Goal: Task Accomplishment & Management: Manage account settings

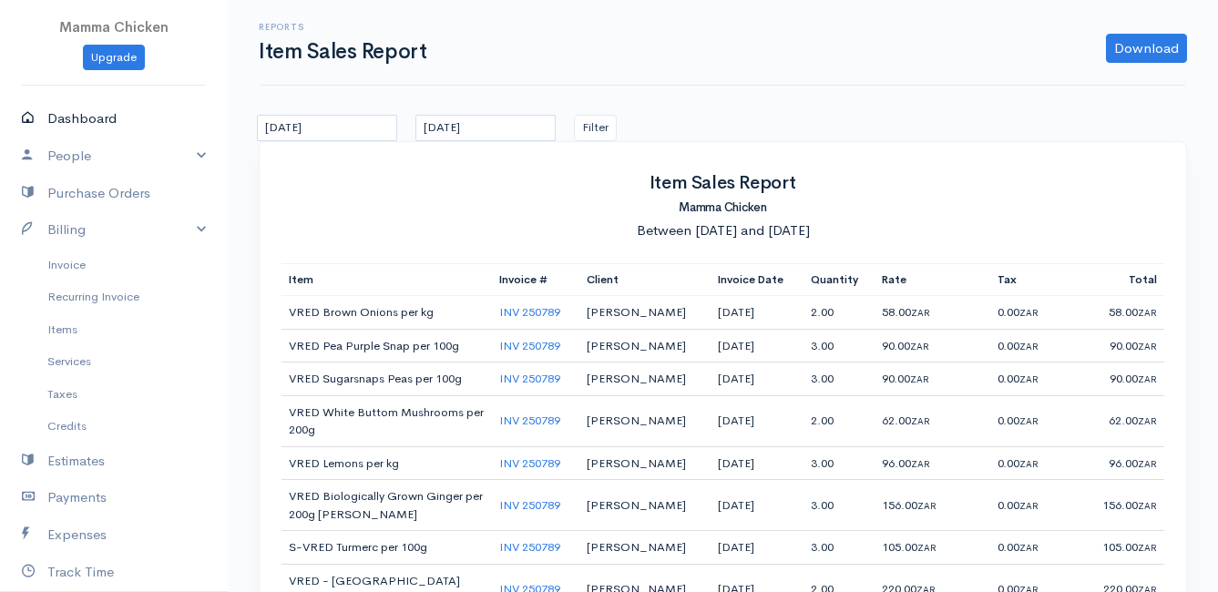
click at [87, 114] on link "Dashboard" at bounding box center [114, 118] width 228 height 37
select select "thistoyear"
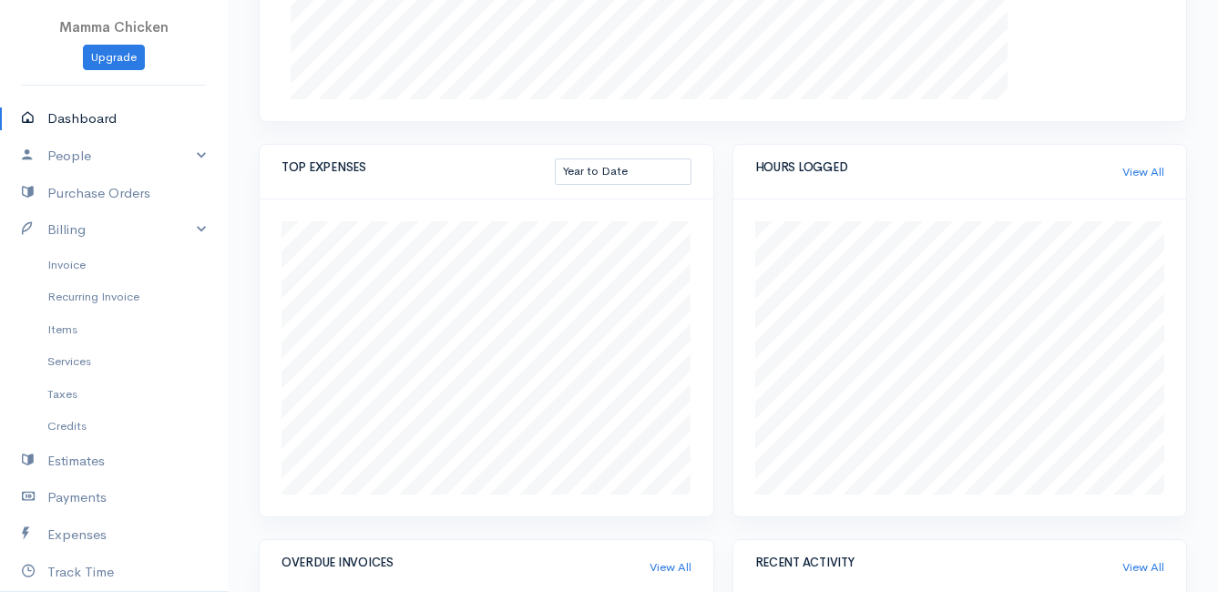
scroll to position [1068, 0]
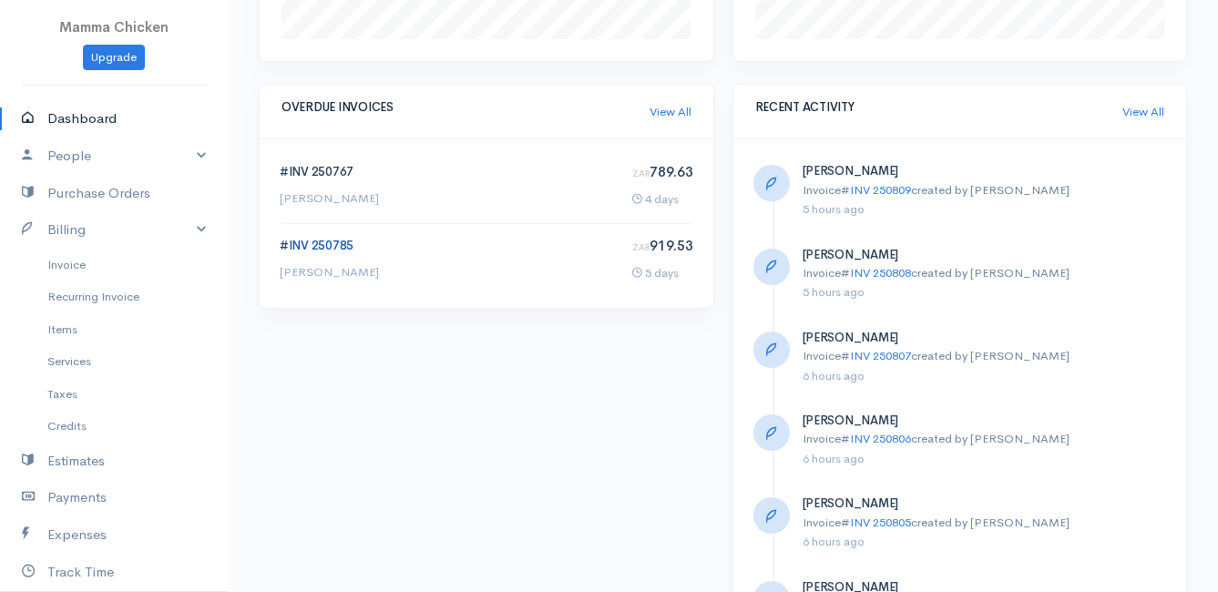
click at [316, 240] on link "INV 250785" at bounding box center [321, 245] width 65 height 15
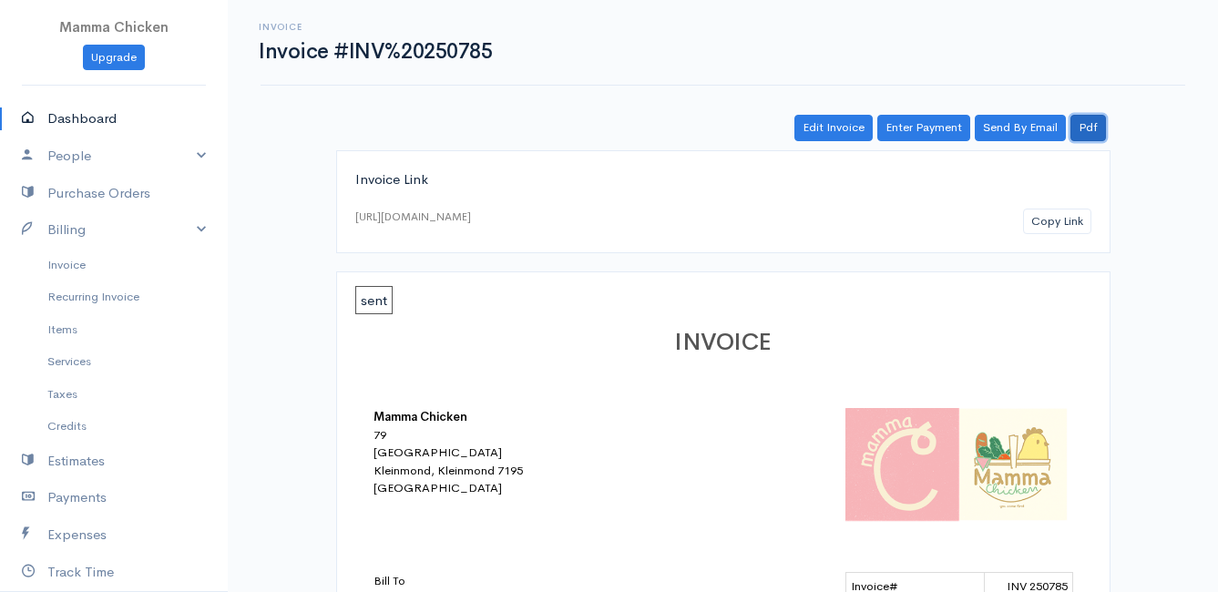
click at [1092, 124] on link "Pdf" at bounding box center [1088, 128] width 36 height 26
click at [69, 271] on link "Invoice" at bounding box center [114, 265] width 228 height 33
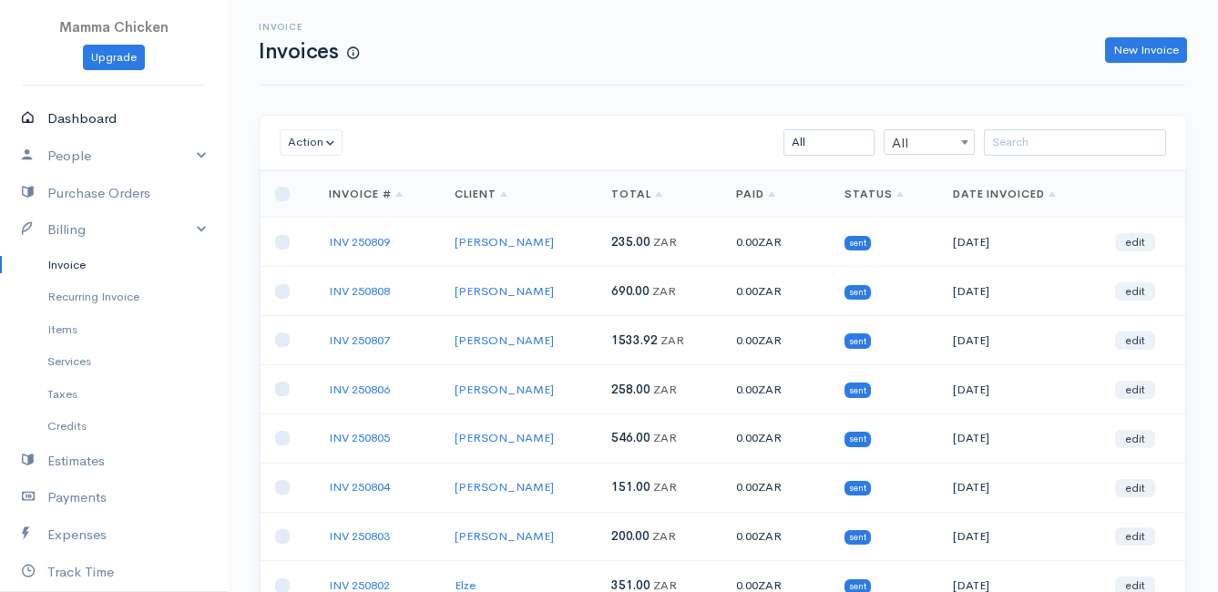
click at [68, 118] on link "Dashboard" at bounding box center [114, 118] width 228 height 37
select select "thistoyear"
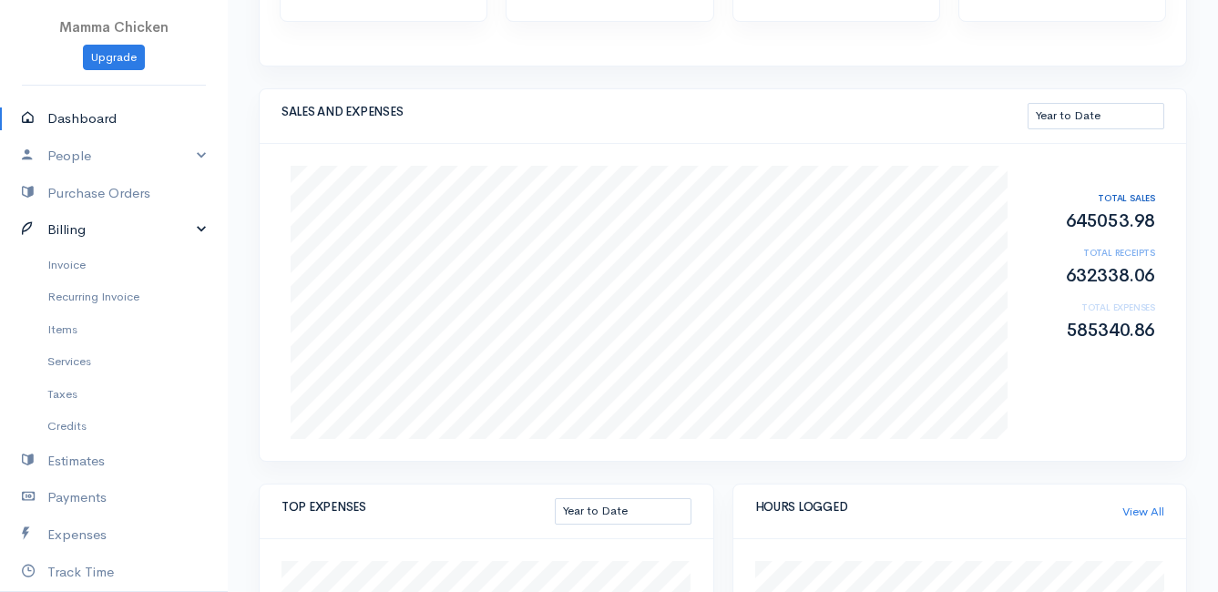
click at [110, 223] on link "Billing" at bounding box center [114, 229] width 228 height 37
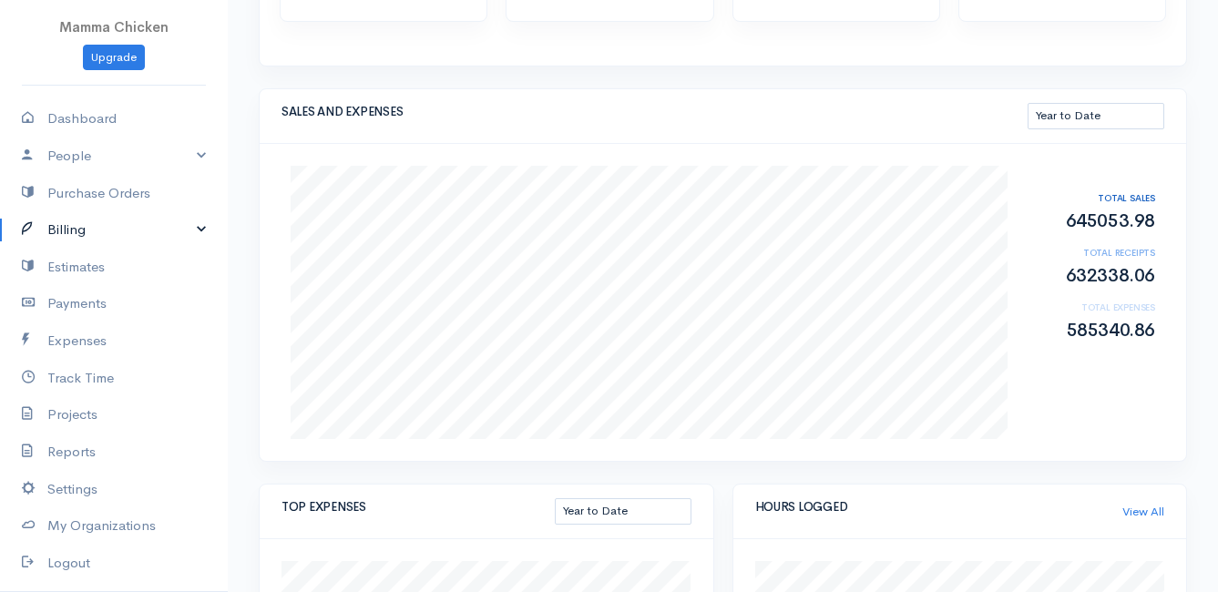
click at [110, 223] on link "Billing" at bounding box center [114, 229] width 228 height 37
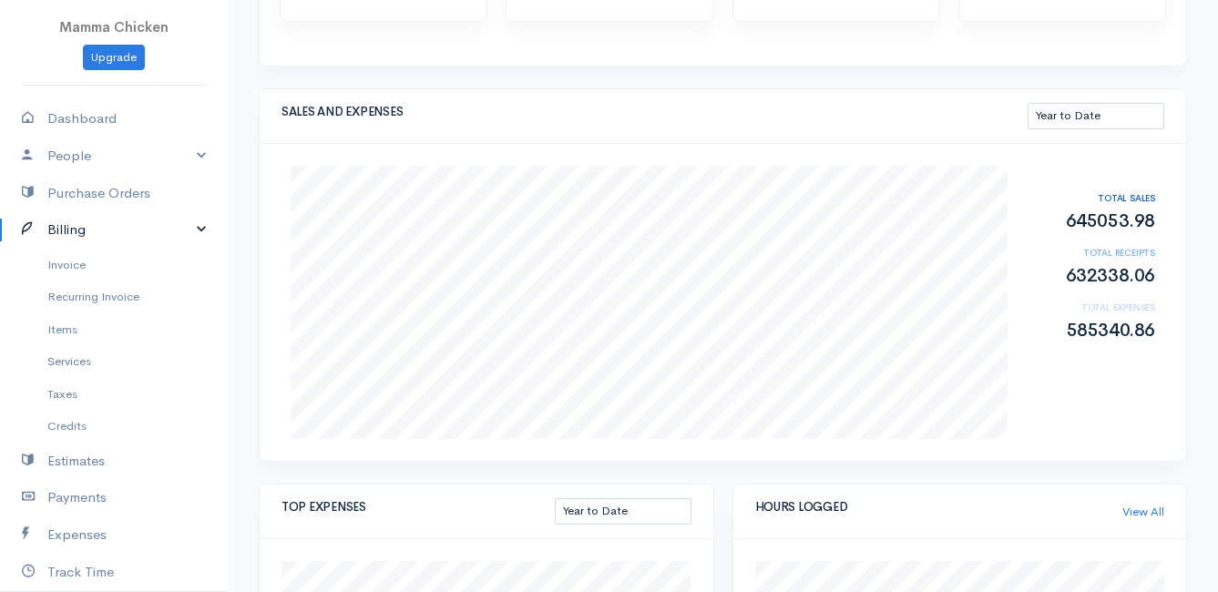
click at [110, 223] on link "Billing" at bounding box center [114, 229] width 228 height 37
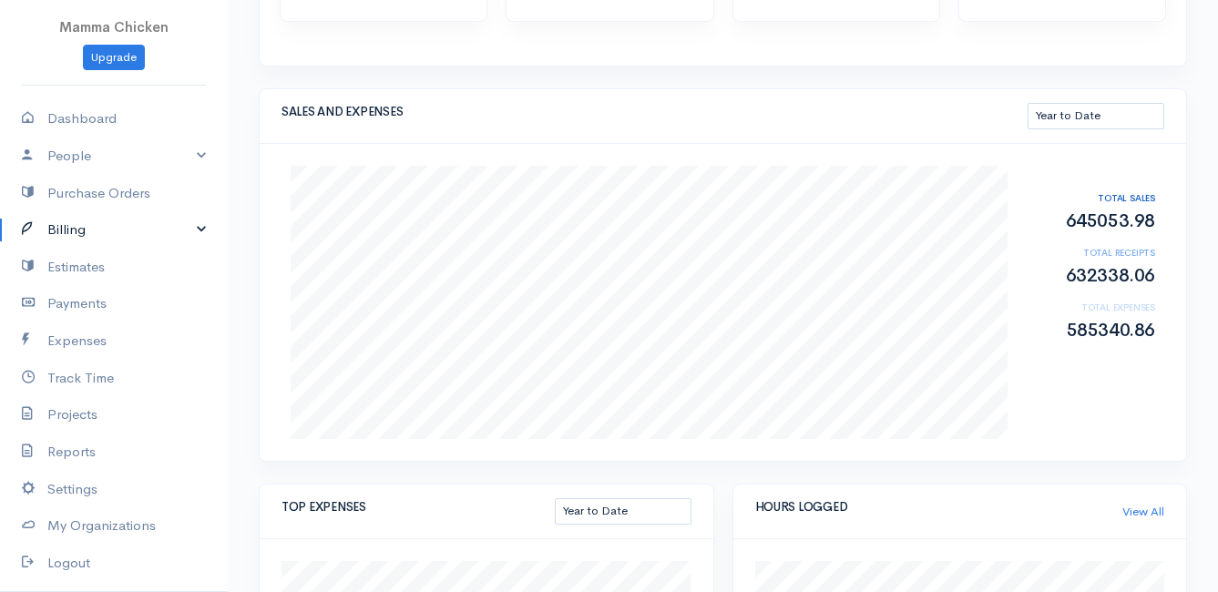
scroll to position [364, 0]
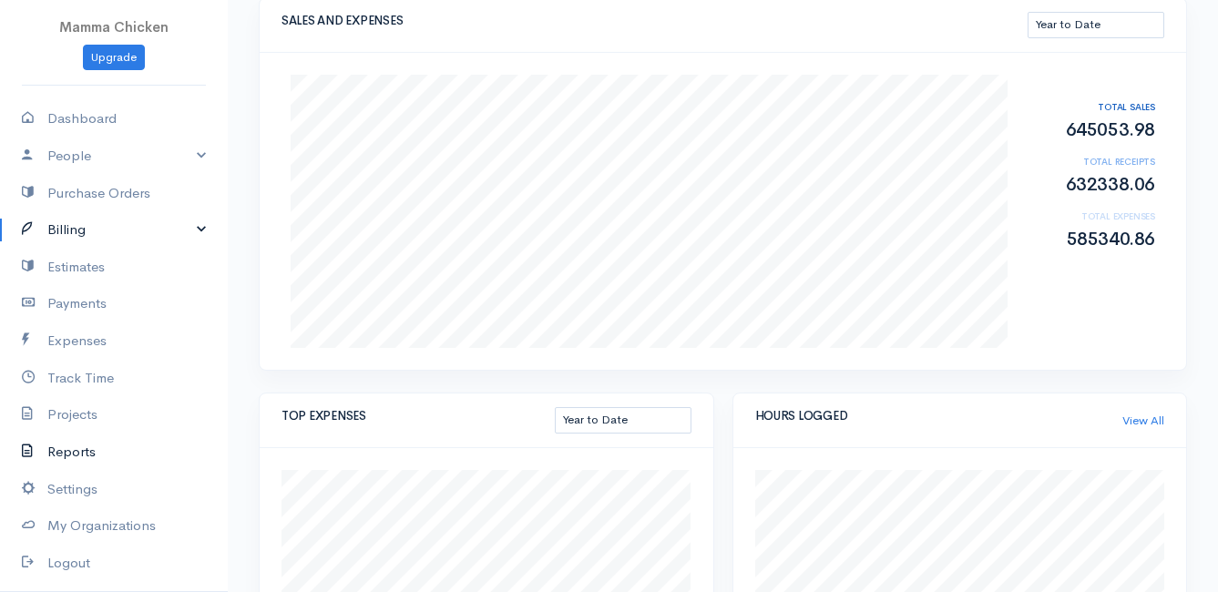
click at [69, 456] on link "Reports" at bounding box center [114, 452] width 228 height 37
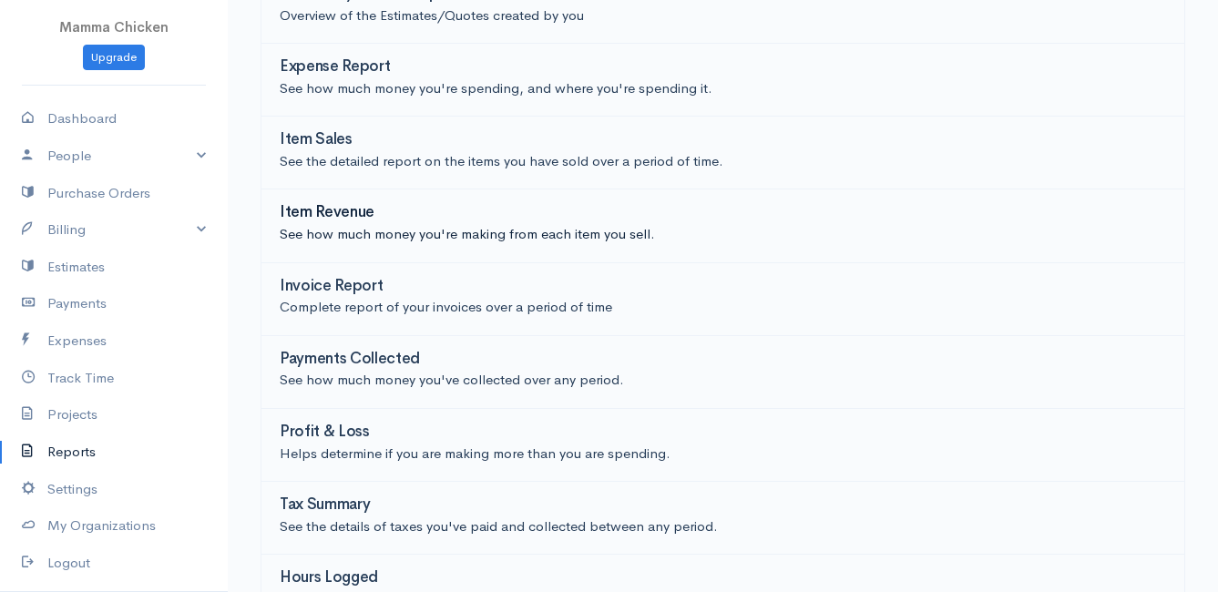
scroll to position [401, 0]
